Goal: Task Accomplishment & Management: Manage account settings

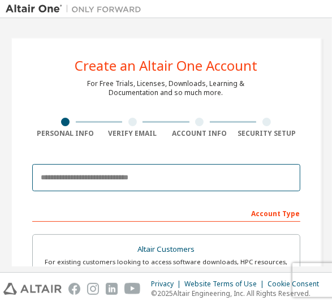
click at [137, 175] on input "email" at bounding box center [166, 177] width 268 height 27
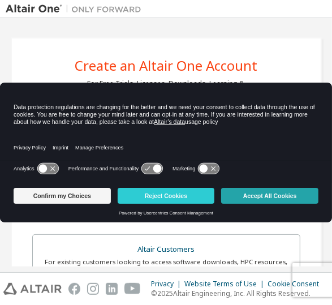
click at [266, 196] on button "Accept All Cookies" at bounding box center [269, 196] width 97 height 16
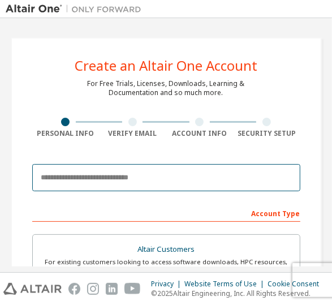
click at [147, 177] on input "email" at bounding box center [166, 177] width 268 height 27
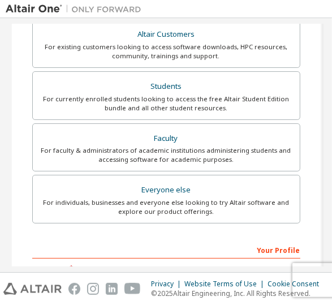
scroll to position [189, 0]
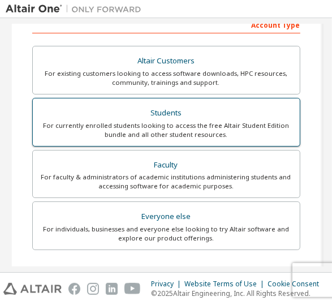
click at [165, 118] on div "Students" at bounding box center [167, 113] width 254 height 16
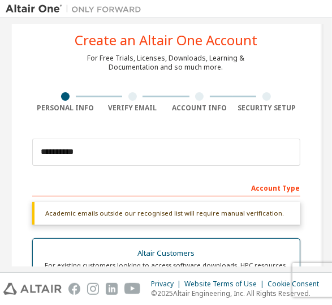
scroll to position [0, 0]
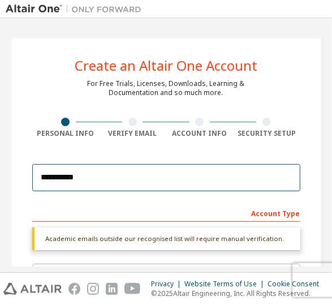
click at [155, 184] on input "**********" at bounding box center [166, 177] width 268 height 27
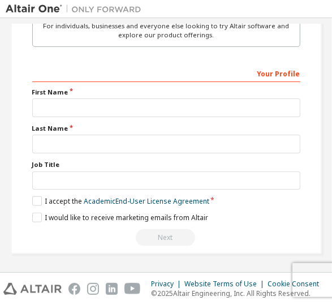
scroll to position [425, 0]
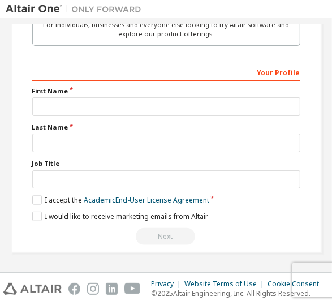
type input "**********"
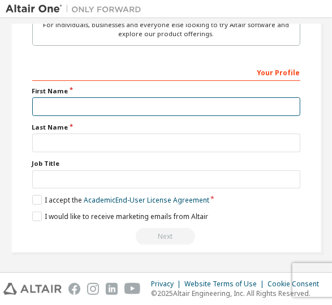
click at [143, 102] on input "text" at bounding box center [166, 106] width 268 height 19
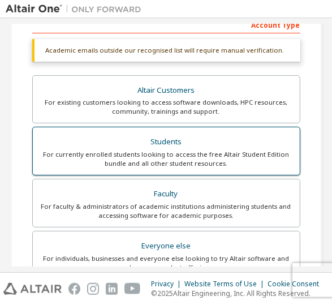
scroll to position [377, 0]
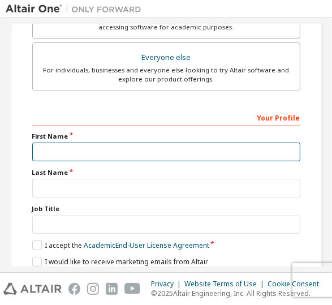
click at [160, 149] on input "text" at bounding box center [166, 152] width 268 height 19
type input "******"
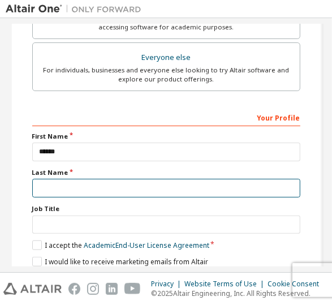
click at [144, 190] on input "text" at bounding box center [166, 188] width 268 height 19
type input "*****"
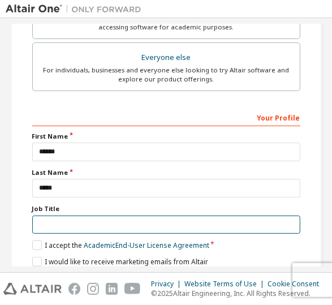
click at [140, 222] on input "text" at bounding box center [166, 225] width 268 height 19
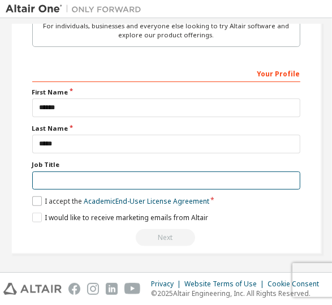
scroll to position [425, 0]
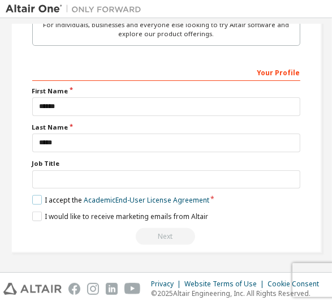
click at [33, 195] on label "I accept the Academic End-User License Agreement" at bounding box center [120, 200] width 177 height 10
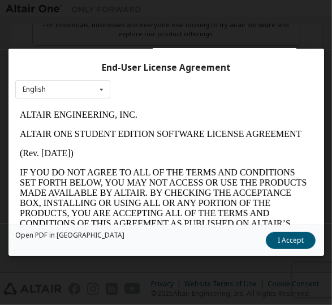
scroll to position [49, 0]
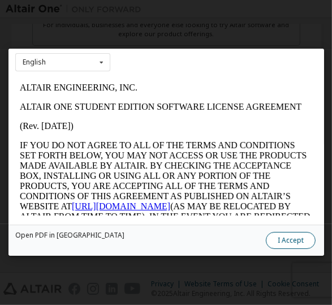
click at [275, 243] on button "I Accept" at bounding box center [291, 241] width 50 height 17
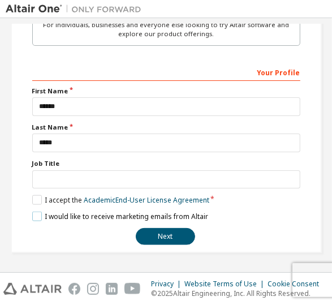
click at [32, 213] on label "I would like to receive marketing emails from Altair" at bounding box center [120, 217] width 176 height 10
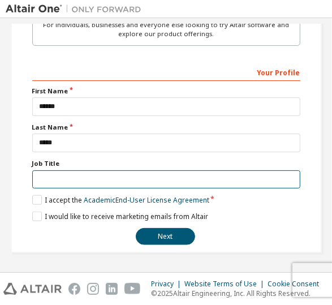
click at [68, 178] on input "text" at bounding box center [166, 179] width 268 height 19
type input "*******"
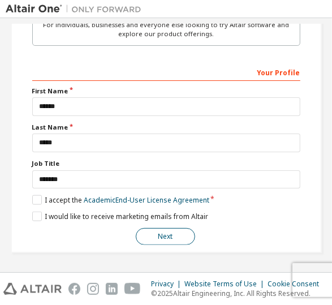
click at [149, 234] on button "Next" at bounding box center [165, 236] width 59 height 17
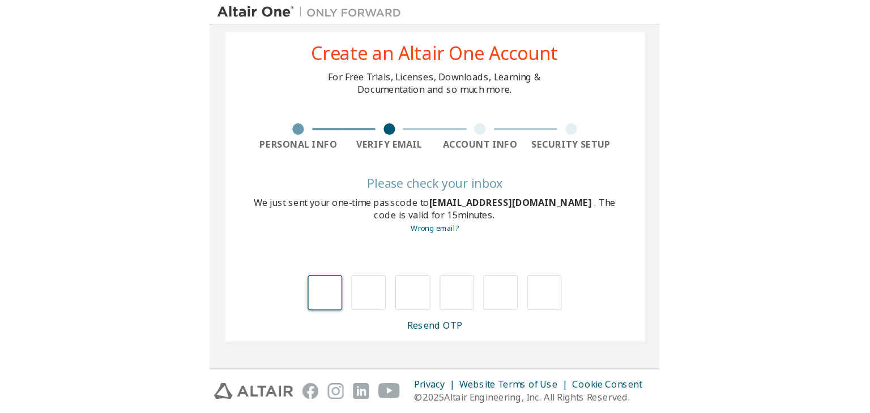
scroll to position [0, 0]
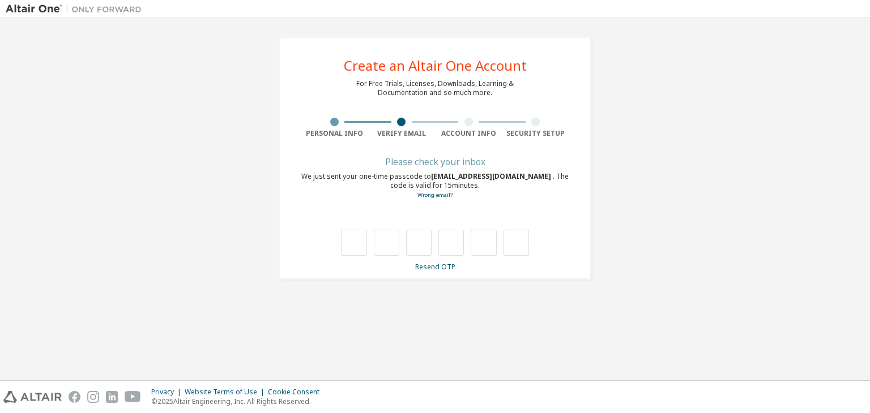
click at [332, 138] on div "**********" at bounding box center [435, 159] width 858 height 270
click at [332, 266] on link "Resend OTP" at bounding box center [435, 267] width 40 height 10
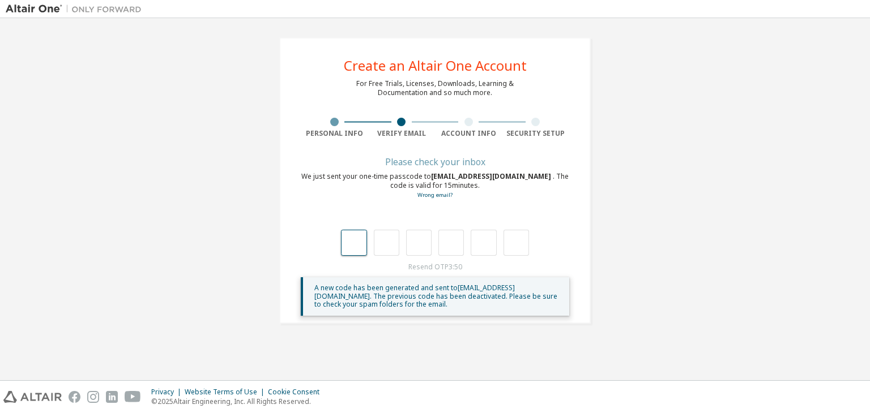
click at [332, 243] on input "text" at bounding box center [353, 243] width 25 height 26
click at [332, 159] on div "Please check your inbox" at bounding box center [435, 162] width 268 height 7
click at [332, 161] on div "Please check your inbox" at bounding box center [435, 162] width 268 height 7
click at [332, 240] on input "text" at bounding box center [353, 243] width 25 height 26
click at [332, 190] on div "We just sent your one-time passcode to 5221421021@gvpcdpcgc.edu.in . The code i…" at bounding box center [435, 186] width 268 height 28
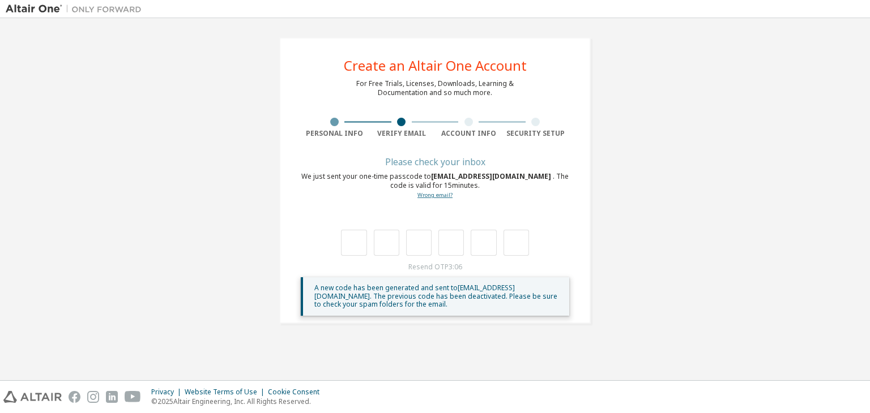
click at [332, 194] on link "Wrong email?" at bounding box center [434, 194] width 35 height 7
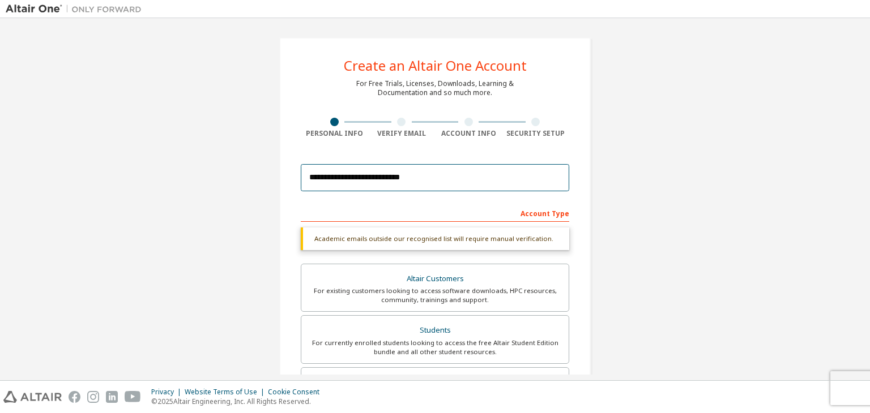
drag, startPoint x: 455, startPoint y: 179, endPoint x: 288, endPoint y: 166, distance: 167.6
click at [288, 166] on div "**********" at bounding box center [434, 338] width 311 height 602
paste input "email"
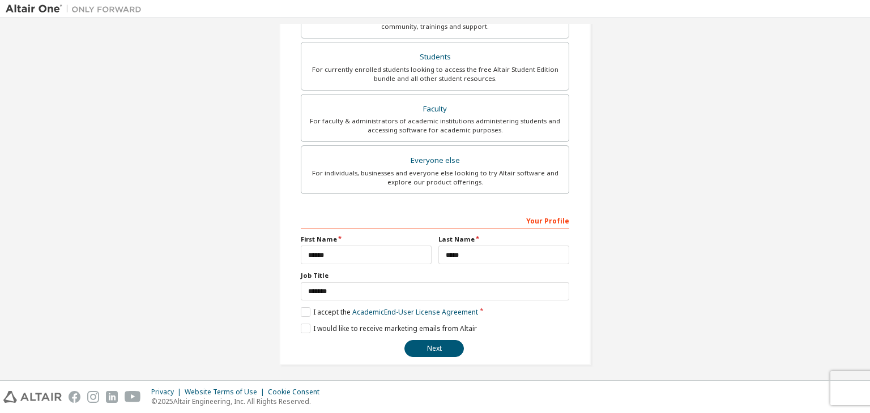
scroll to position [246, 0]
type input "**********"
click at [332, 305] on button "Next" at bounding box center [433, 347] width 59 height 17
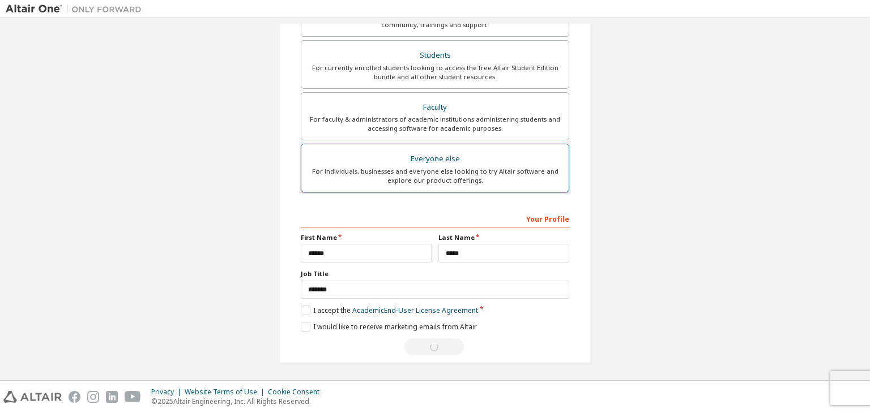
scroll to position [0, 0]
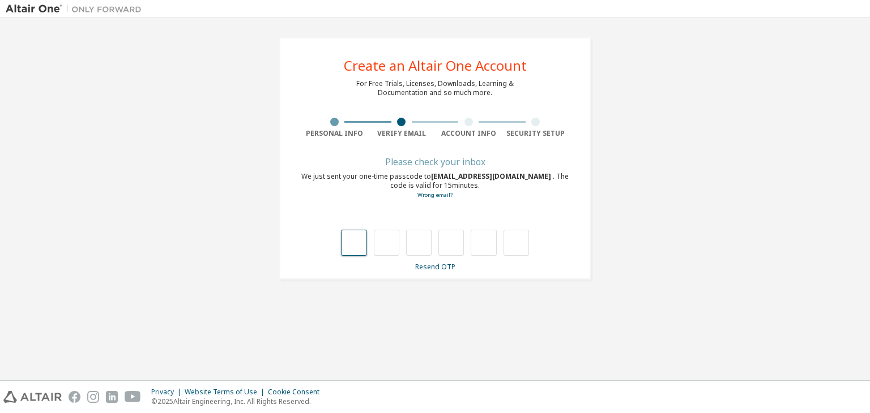
type input "*"
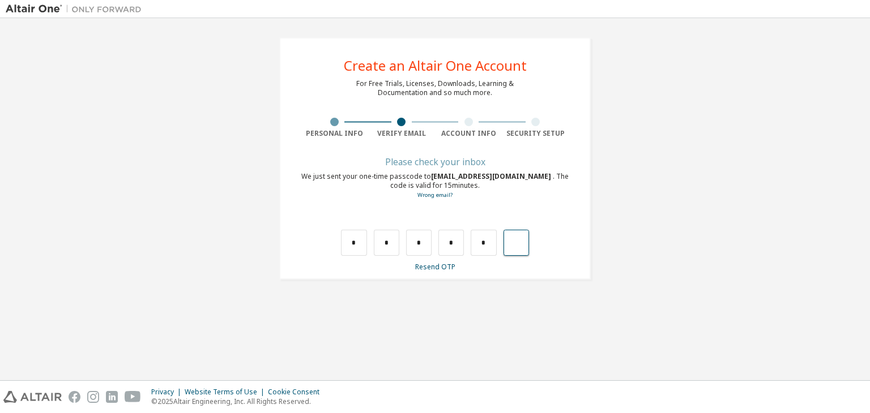
type input "*"
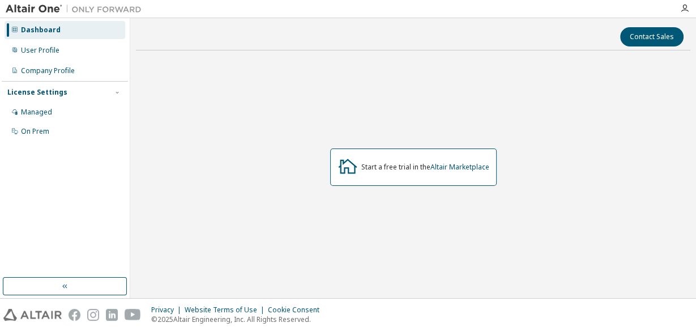
click at [404, 163] on div "Start a free trial in the Altair Marketplace" at bounding box center [425, 167] width 128 height 9
click at [62, 113] on div "Managed" at bounding box center [65, 112] width 121 height 18
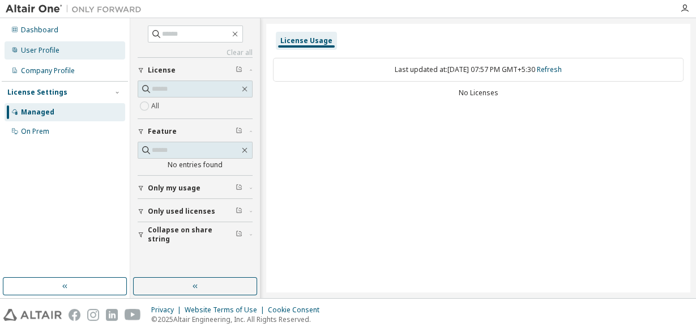
click at [52, 49] on div "User Profile" at bounding box center [40, 50] width 39 height 9
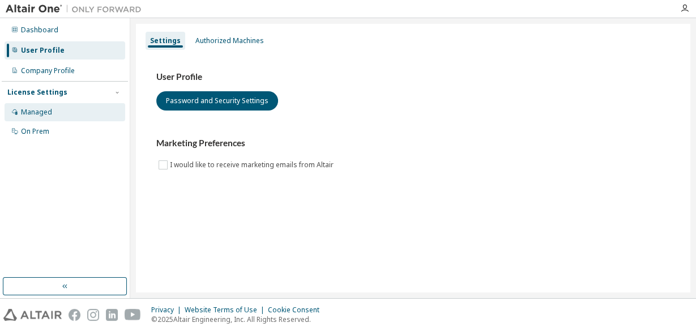
click at [55, 120] on div "Managed" at bounding box center [65, 112] width 121 height 18
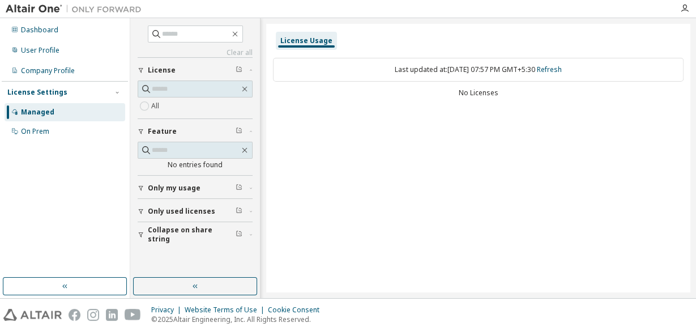
click at [82, 40] on div "Dashboard User Profile Company Profile License Settings Managed On Prem" at bounding box center [65, 81] width 126 height 122
click at [80, 32] on div "Dashboard" at bounding box center [65, 30] width 121 height 18
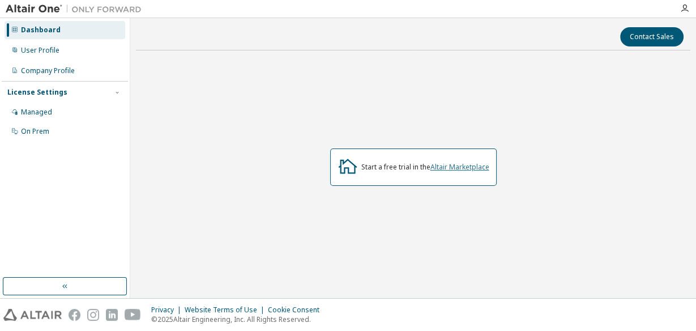
click at [470, 168] on link "Altair Marketplace" at bounding box center [459, 167] width 59 height 10
click at [57, 136] on div "On Prem" at bounding box center [65, 131] width 121 height 18
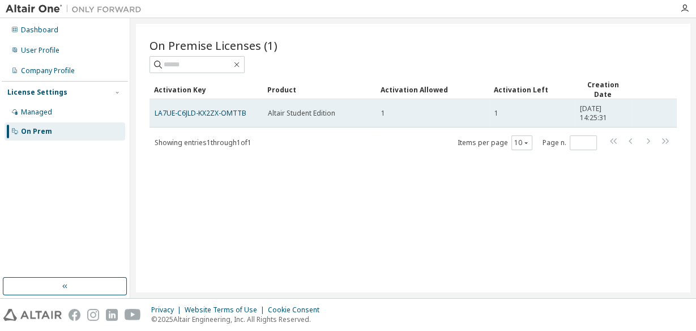
click at [357, 125] on td "Altair Student Edition" at bounding box center [319, 113] width 113 height 28
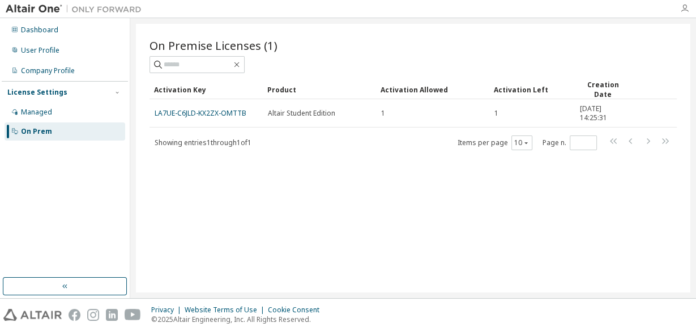
click at [684, 10] on icon "button" at bounding box center [684, 8] width 9 height 9
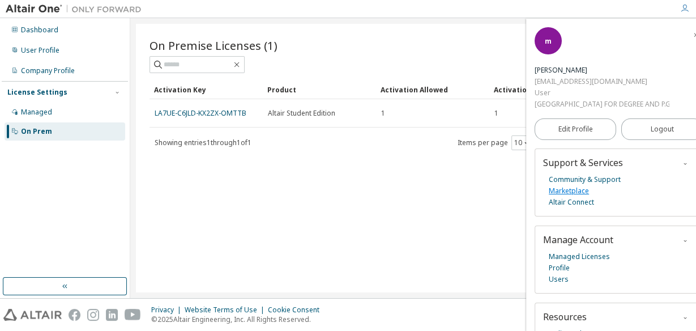
click at [557, 185] on link "Marketplace" at bounding box center [569, 190] width 40 height 11
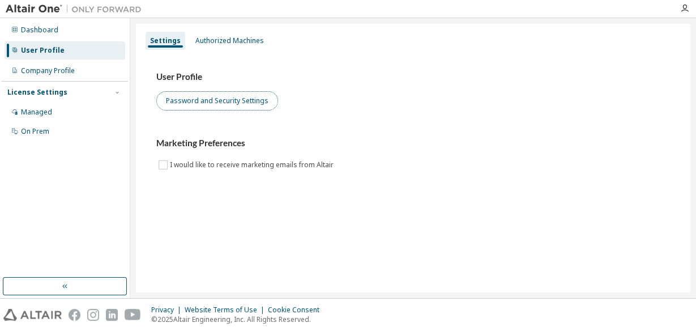
click at [191, 105] on button "Password and Security Settings" at bounding box center [217, 100] width 122 height 19
